Goal: Obtain resource: Obtain resource

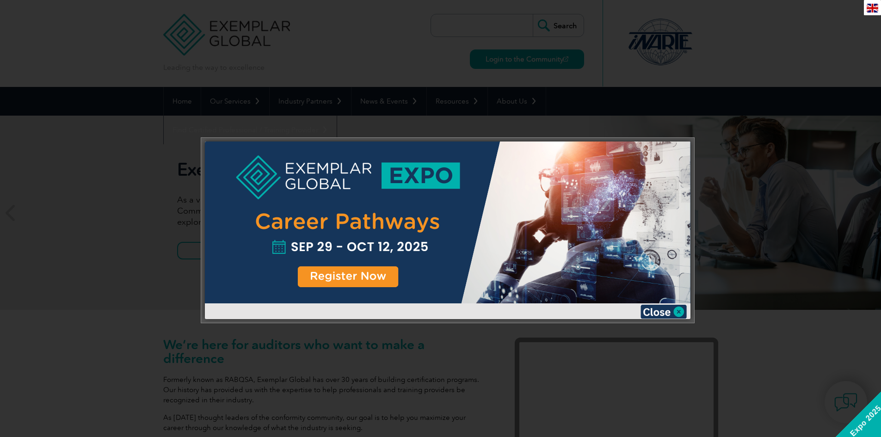
scroll to position [46, 0]
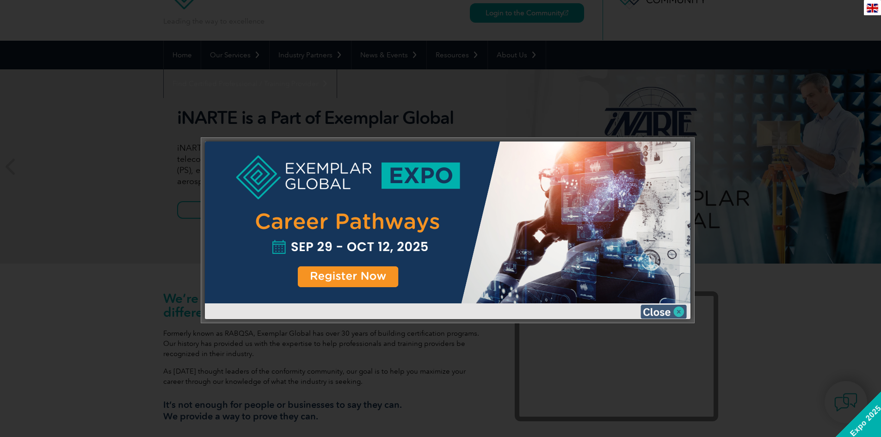
click at [680, 314] on img at bounding box center [664, 312] width 46 height 14
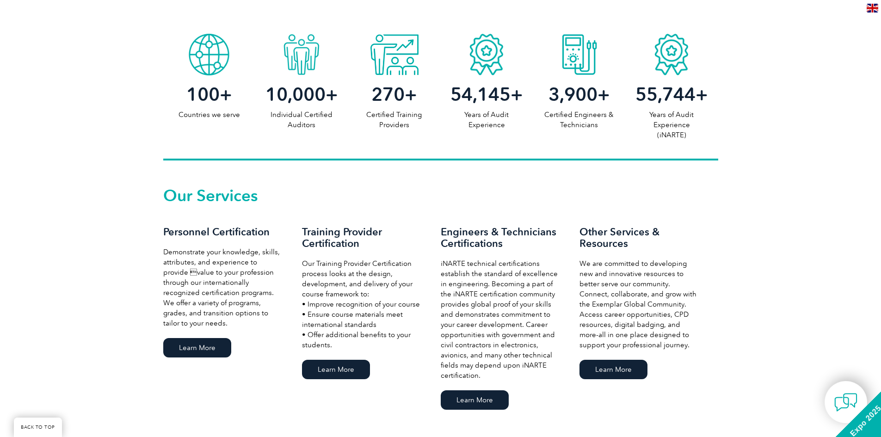
scroll to position [463, 0]
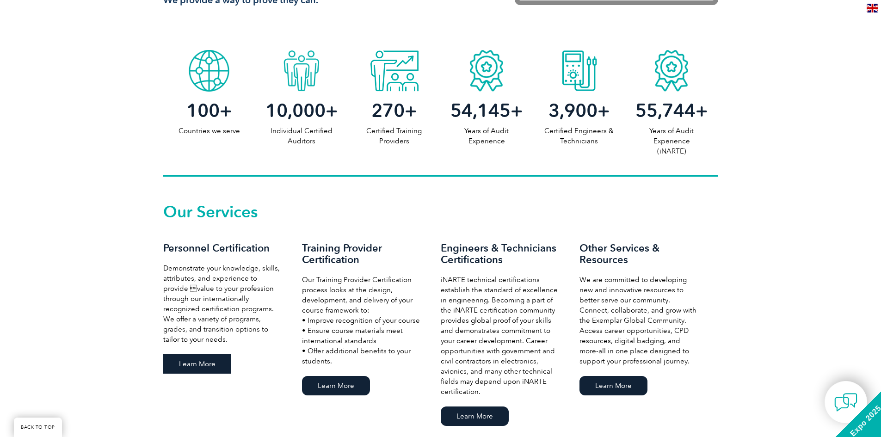
click at [195, 359] on link "Learn More" at bounding box center [197, 363] width 68 height 19
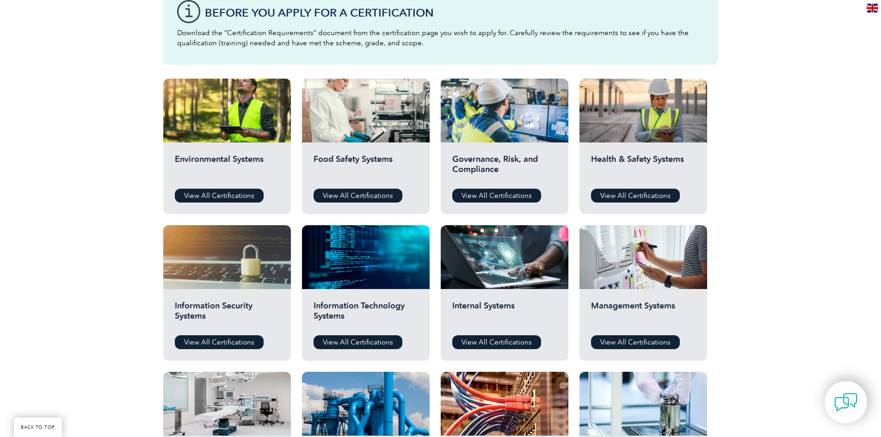
scroll to position [278, 0]
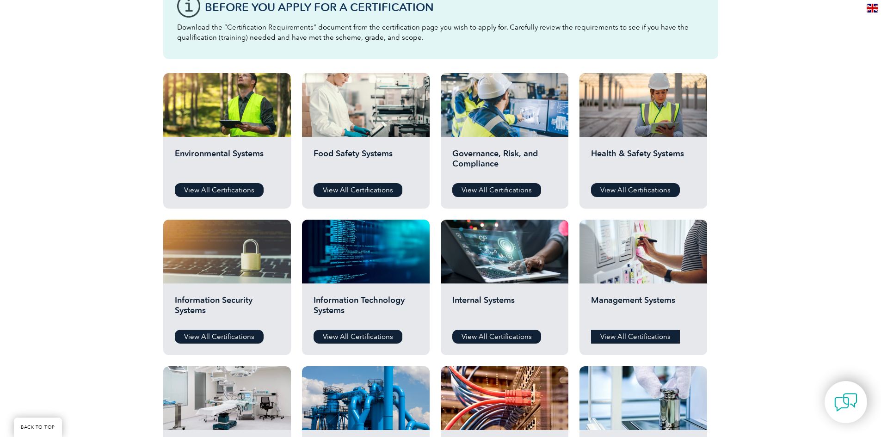
click at [638, 332] on link "View All Certifications" at bounding box center [635, 337] width 89 height 14
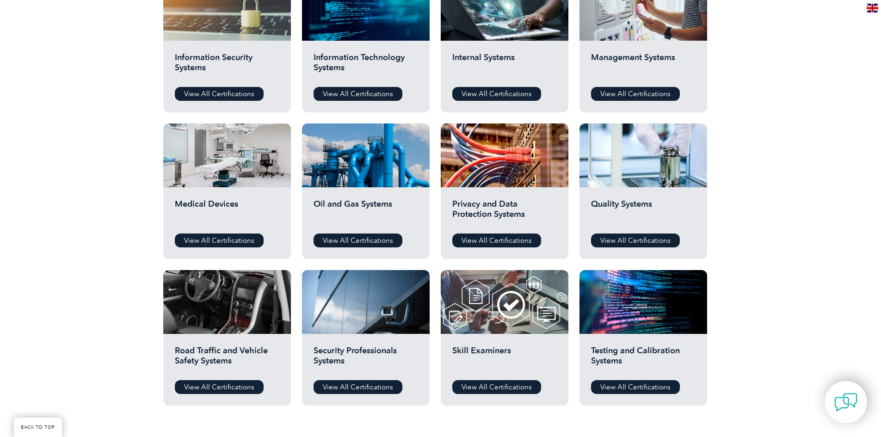
scroll to position [555, 0]
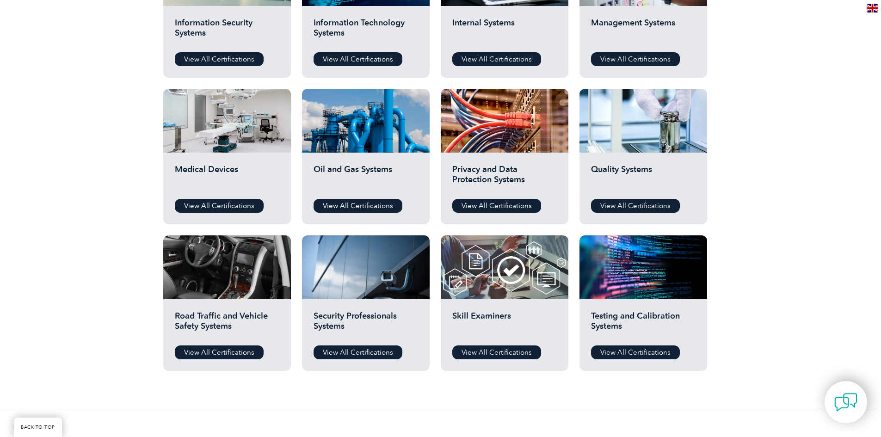
click at [612, 195] on div "Quality Systems View All Certifications" at bounding box center [644, 189] width 128 height 72
click at [622, 208] on link "View All Certifications" at bounding box center [635, 206] width 89 height 14
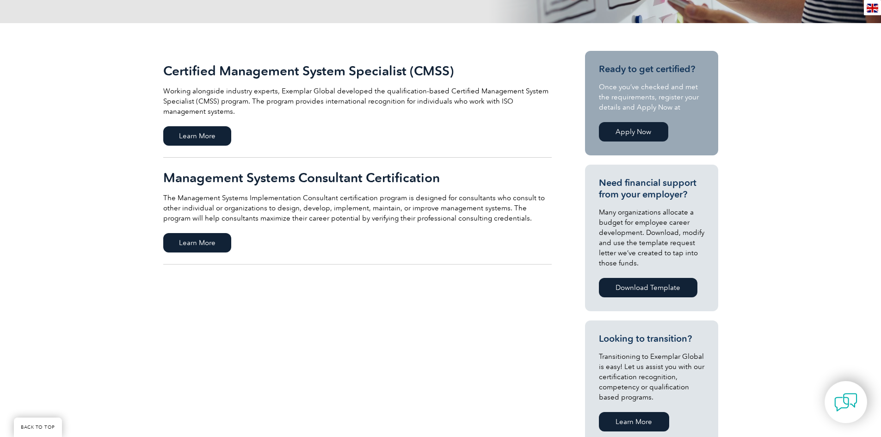
scroll to position [185, 0]
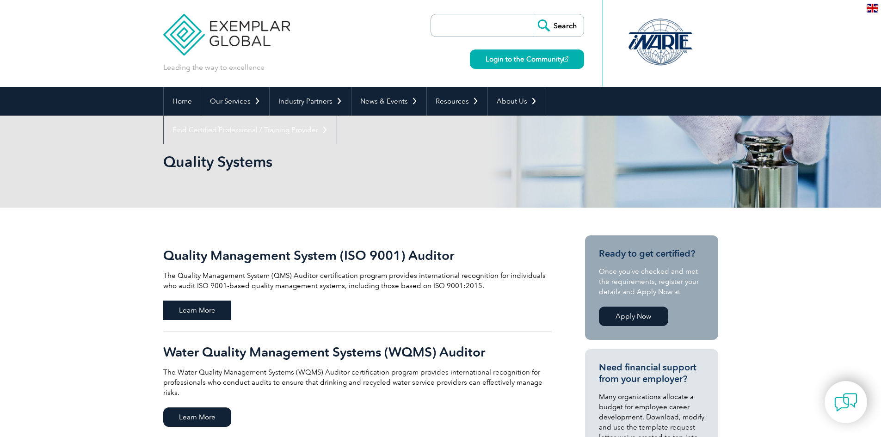
click at [194, 312] on span "Learn More" at bounding box center [197, 310] width 68 height 19
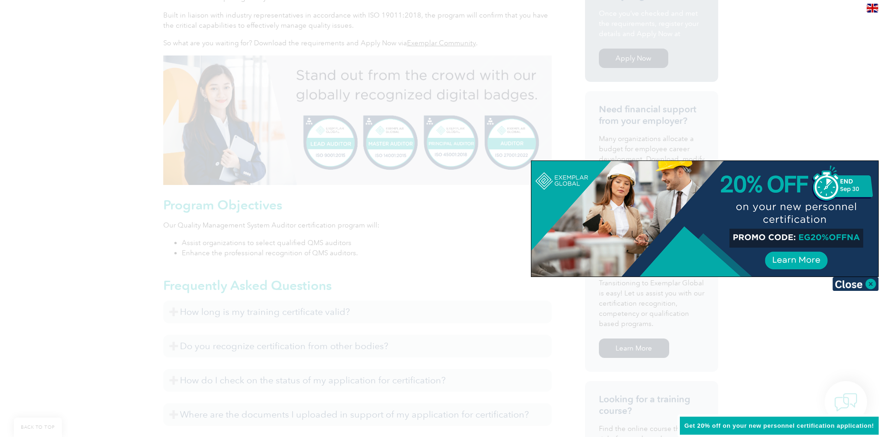
scroll to position [278, 0]
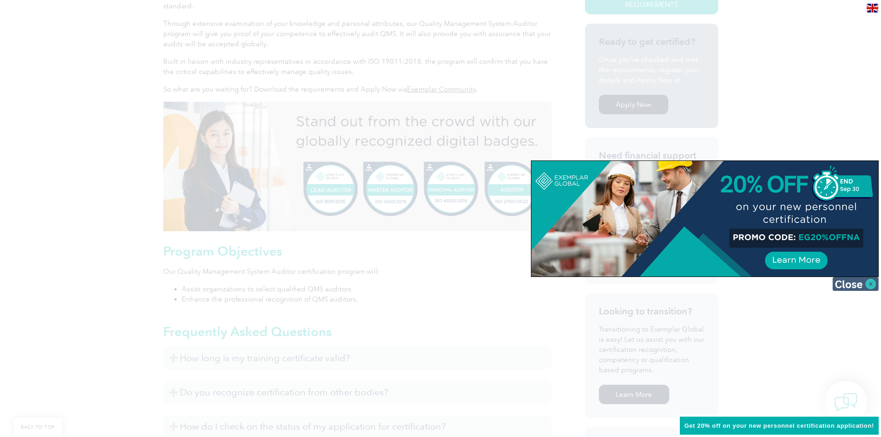
click at [861, 286] on img at bounding box center [856, 284] width 46 height 14
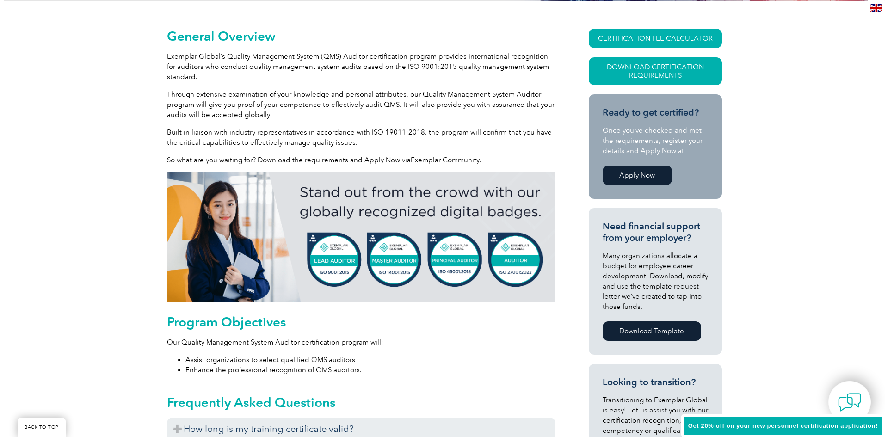
scroll to position [185, 0]
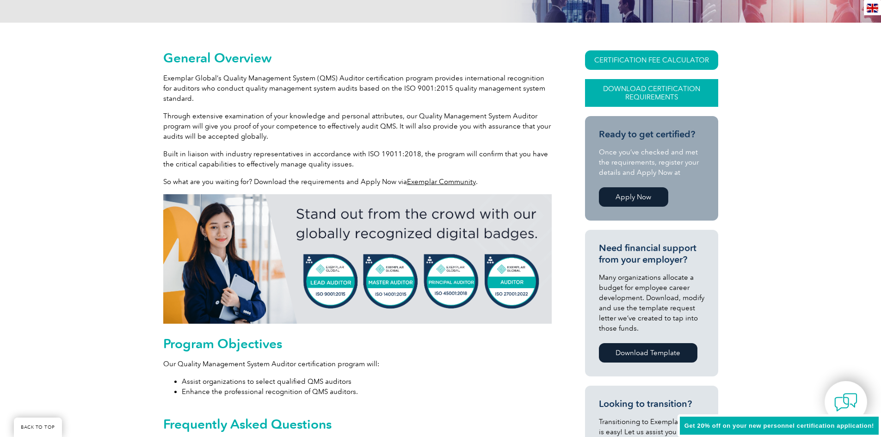
click at [638, 94] on link "Download Certification Requirements" at bounding box center [651, 93] width 133 height 28
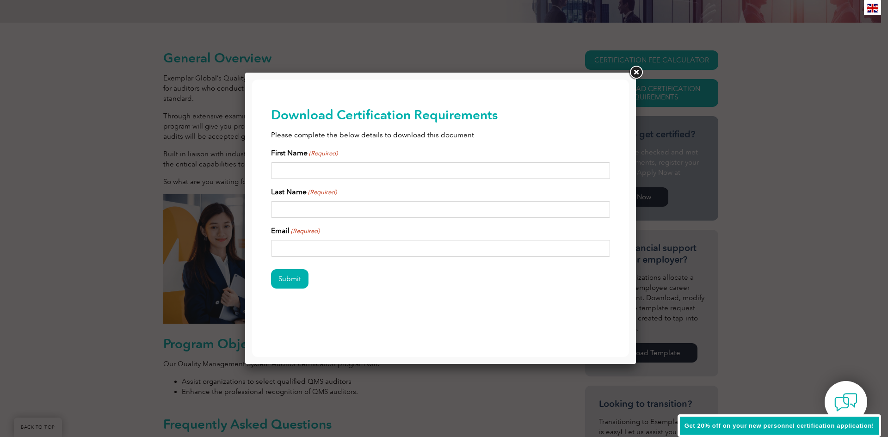
scroll to position [0, 0]
click at [381, 167] on input "First Name (Required)" at bounding box center [441, 170] width 340 height 17
click at [323, 165] on input "First Name (Required)" at bounding box center [441, 170] width 340 height 17
type input "Ursula"
click at [339, 208] on input "Last Name (Required)" at bounding box center [441, 209] width 340 height 17
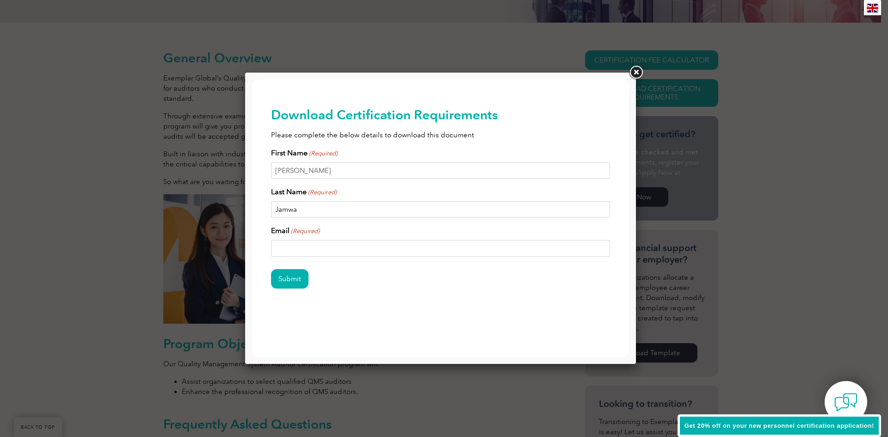
type input "Jamwa"
click at [324, 255] on input "Email (Required)" at bounding box center [441, 248] width 340 height 17
drag, startPoint x: 313, startPoint y: 252, endPoint x: 291, endPoint y: 248, distance: 23.1
click at [291, 248] on input "Email (Required)" at bounding box center [441, 248] width 340 height 17
type input "ursula.james@ahcwa.org"
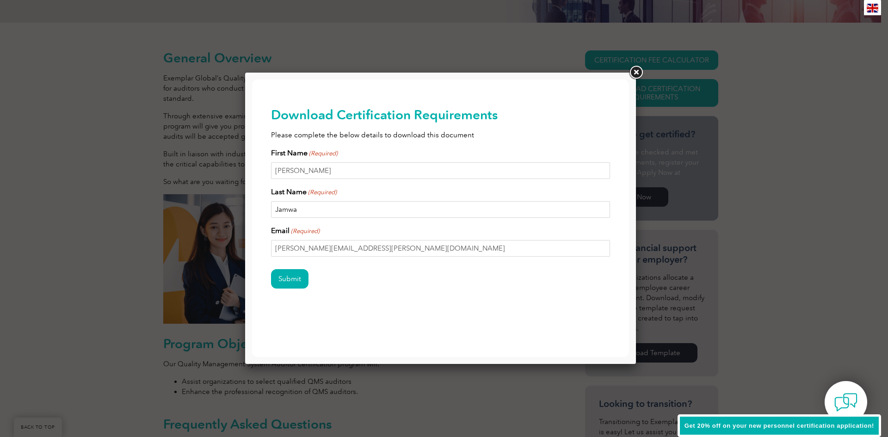
click at [303, 206] on input "Jamwa" at bounding box center [441, 209] width 340 height 17
type input "James"
click at [289, 283] on input "Submit" at bounding box center [289, 278] width 37 height 19
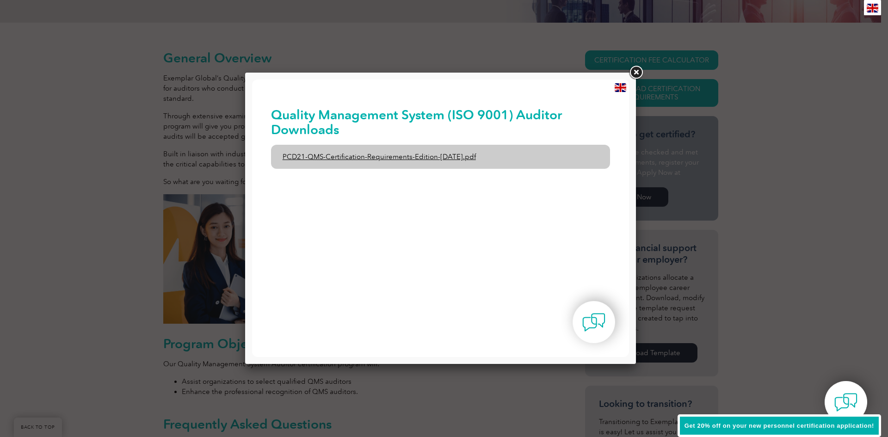
click at [344, 159] on link "PCD21-QMS-Certification-Requirements-Edition-2-April-2022.pdf" at bounding box center [441, 157] width 340 height 24
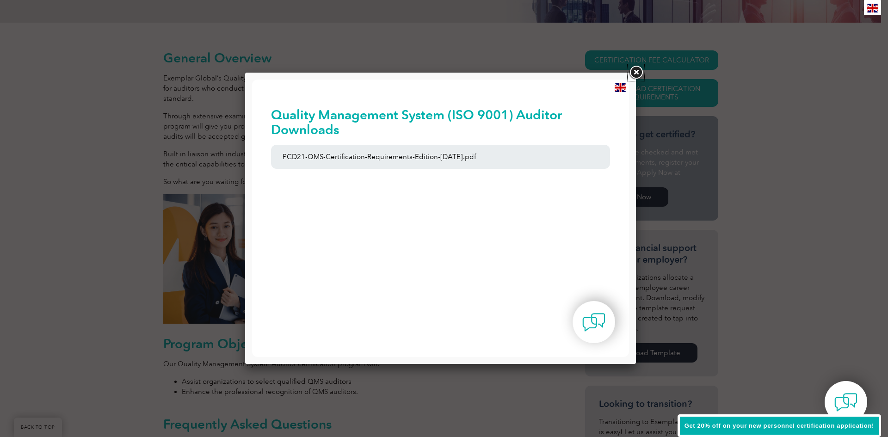
click at [637, 67] on link at bounding box center [636, 72] width 17 height 17
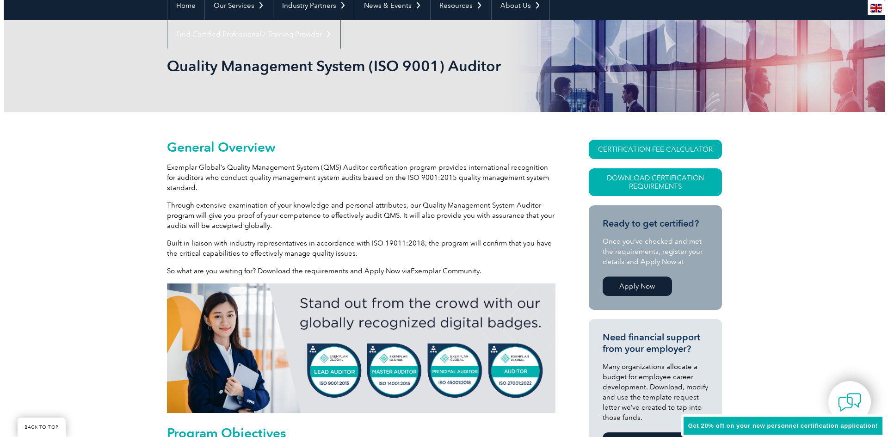
scroll to position [93, 0]
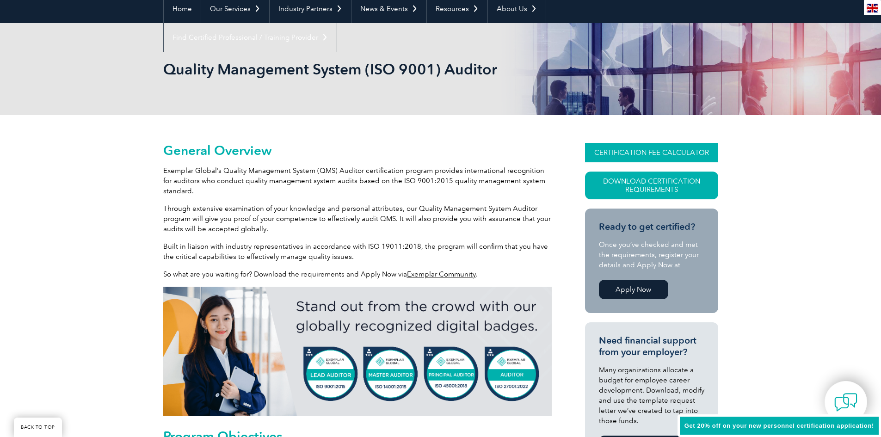
click at [611, 156] on link "CERTIFICATION FEE CALCULATOR" at bounding box center [651, 152] width 133 height 19
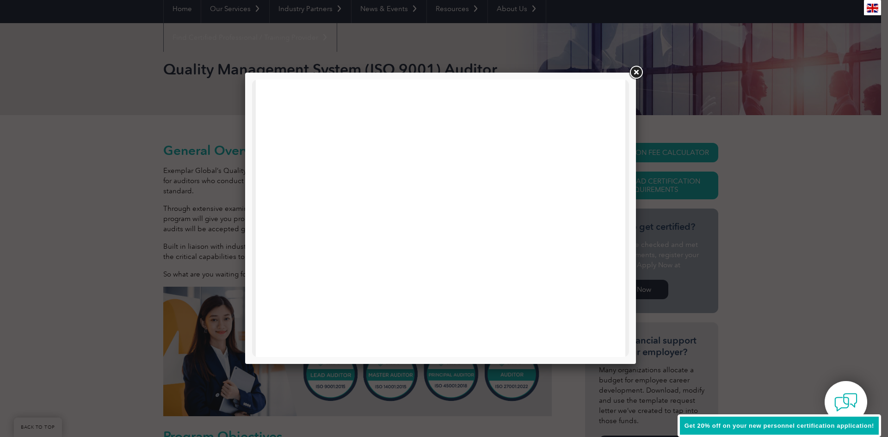
scroll to position [0, 0]
click at [633, 69] on link at bounding box center [636, 72] width 17 height 17
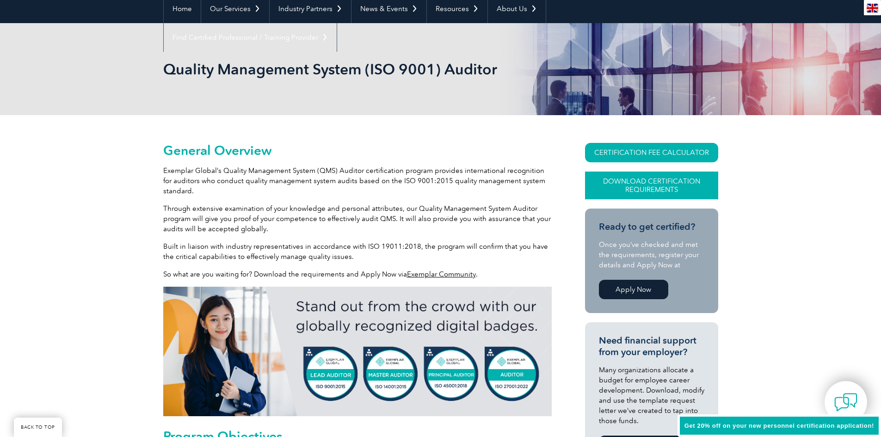
click at [634, 190] on link "Download Certification Requirements" at bounding box center [651, 186] width 133 height 28
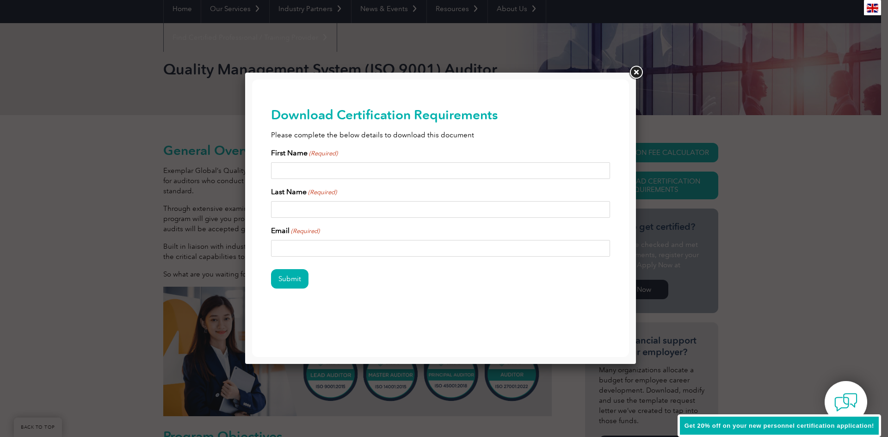
click at [635, 72] on link at bounding box center [636, 72] width 17 height 17
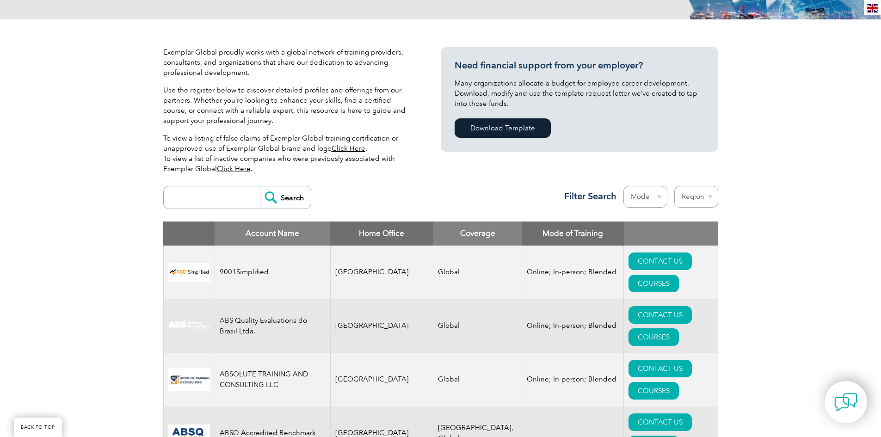
scroll to position [185, 0]
click at [698, 194] on select "Region [GEOGRAPHIC_DATA] [GEOGRAPHIC_DATA] [GEOGRAPHIC_DATA] [GEOGRAPHIC_DATA] …" at bounding box center [697, 197] width 44 height 22
select select "[GEOGRAPHIC_DATA]"
click at [675, 186] on select "Region [GEOGRAPHIC_DATA] [GEOGRAPHIC_DATA] [GEOGRAPHIC_DATA] [GEOGRAPHIC_DATA] …" at bounding box center [697, 197] width 44 height 22
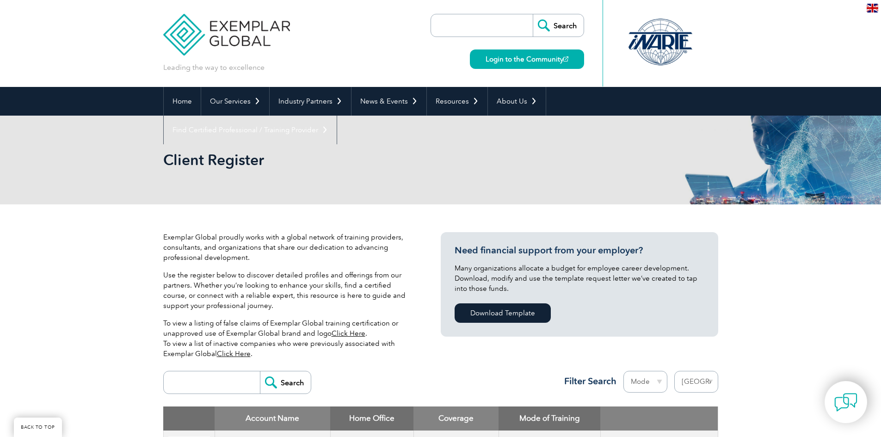
select select "[GEOGRAPHIC_DATA]"
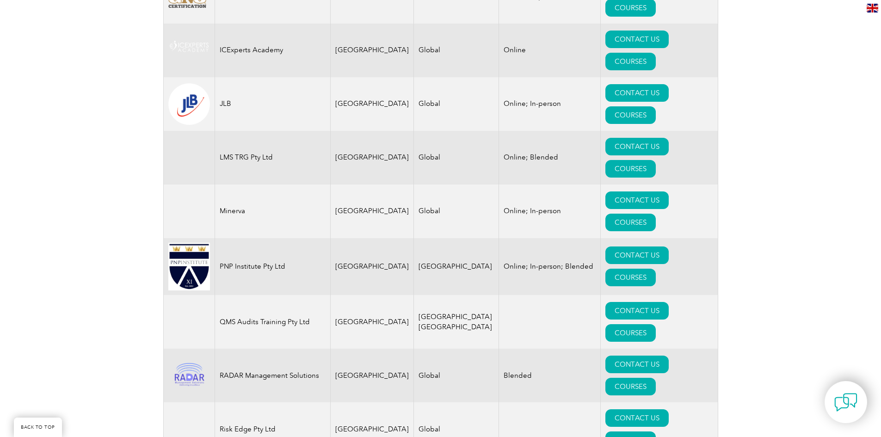
scroll to position [1064, 0]
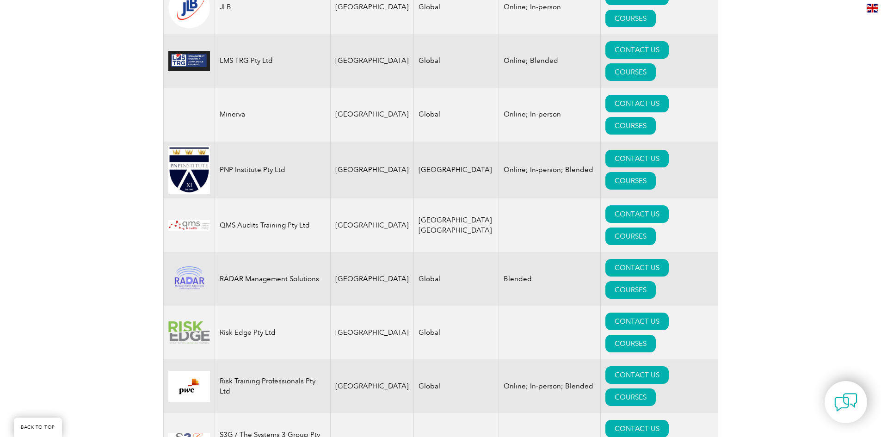
scroll to position [1110, 0]
